Goal: Information Seeking & Learning: Learn about a topic

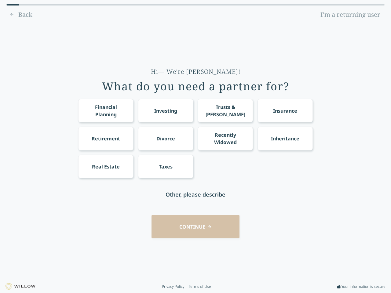
click at [196, 147] on div "Financial Planning Investing Trusts & [PERSON_NAME] Insurance Retirement Divorc…" at bounding box center [195, 138] width 235 height 79
click at [106, 111] on div "Financial Planning" at bounding box center [106, 111] width 44 height 15
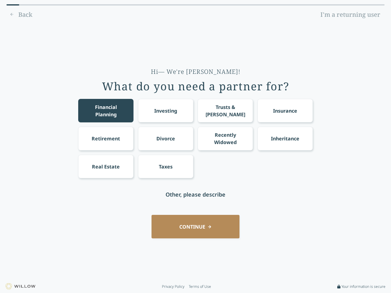
click at [166, 111] on div "Investing" at bounding box center [165, 110] width 23 height 7
click at [225, 111] on div "Trusts & [PERSON_NAME]" at bounding box center [225, 111] width 44 height 15
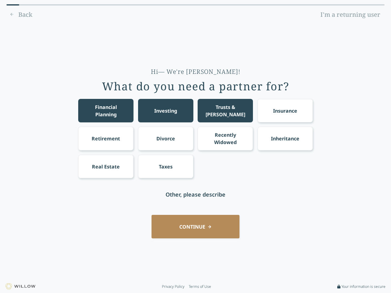
click at [285, 111] on div "Insurance" at bounding box center [285, 110] width 24 height 7
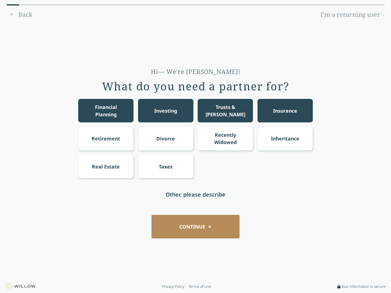
click at [106, 138] on div "Retirement" at bounding box center [106, 138] width 28 height 7
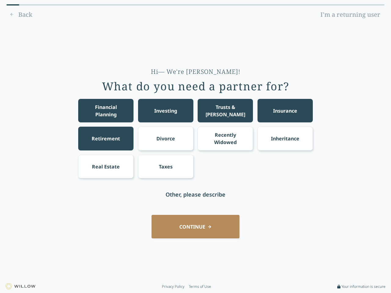
click at [166, 138] on div "Divorce" at bounding box center [165, 138] width 19 height 7
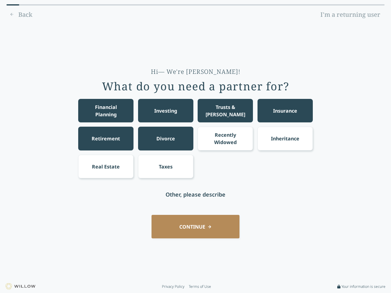
click at [225, 138] on div "Recently Widowed" at bounding box center [225, 138] width 44 height 15
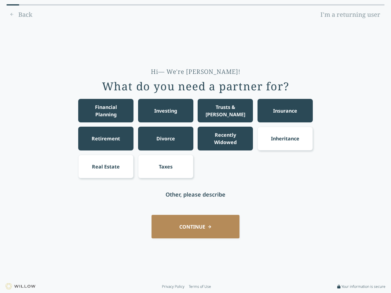
click at [285, 138] on div "Inheritance" at bounding box center [285, 138] width 28 height 7
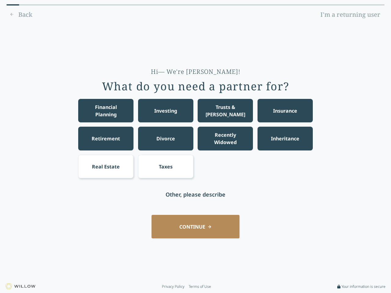
click at [106, 167] on div "Real Estate" at bounding box center [106, 166] width 28 height 7
